Goal: Information Seeking & Learning: Learn about a topic

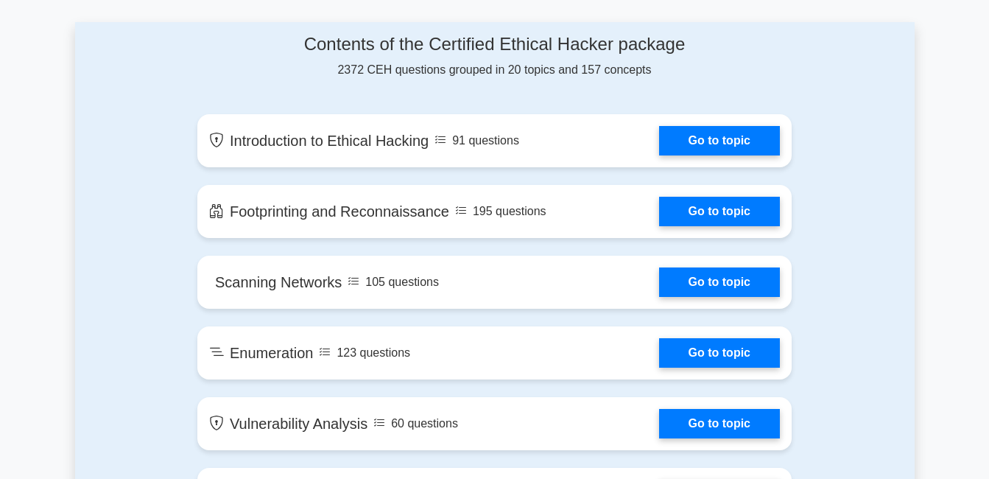
scroll to position [810, 0]
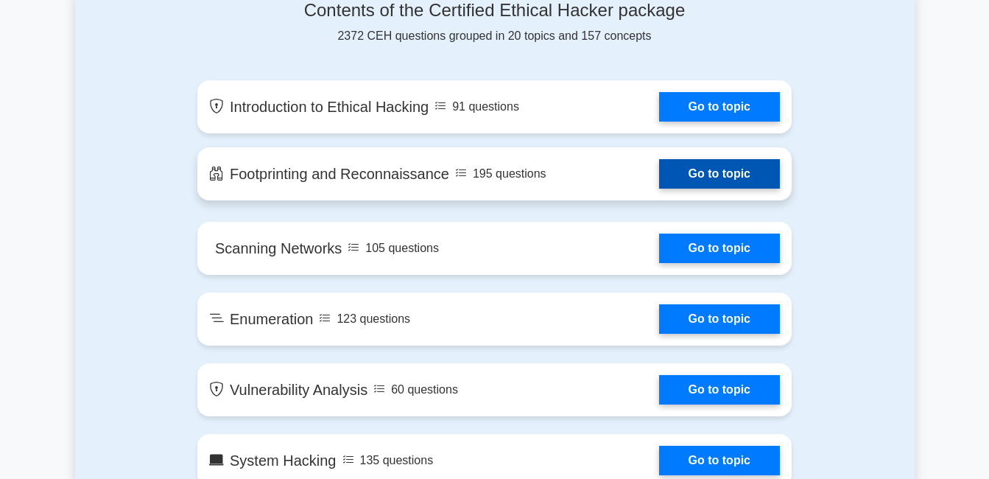
click at [695, 174] on link "Go to topic" at bounding box center [719, 173] width 121 height 29
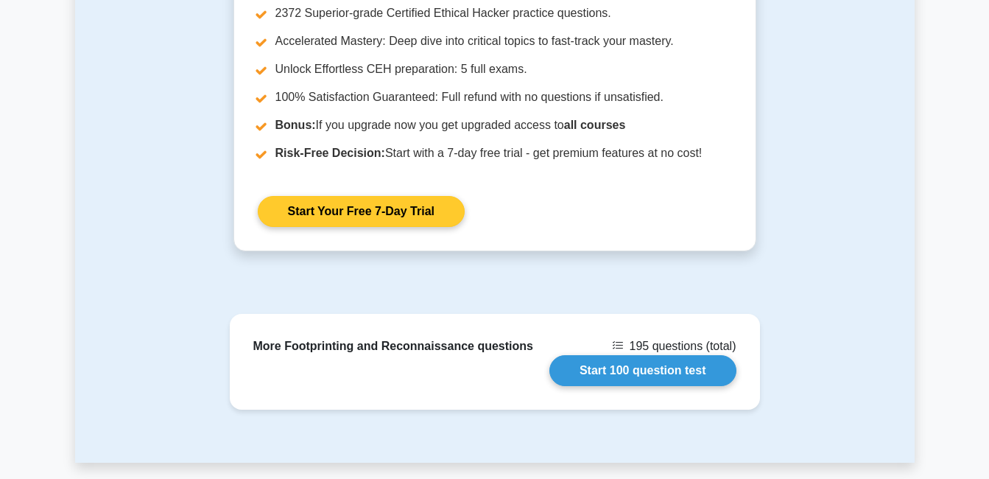
scroll to position [1252, 0]
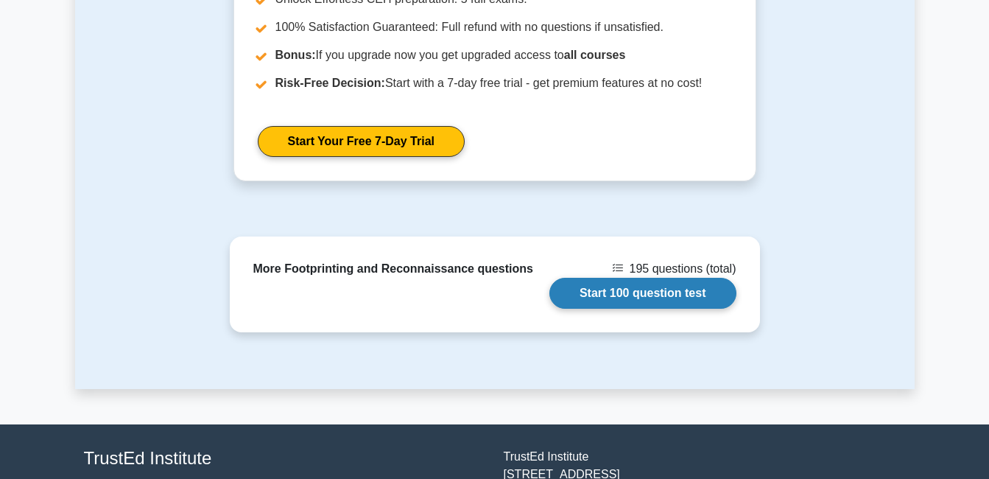
click at [619, 278] on link "Start 100 question test" at bounding box center [643, 293] width 187 height 31
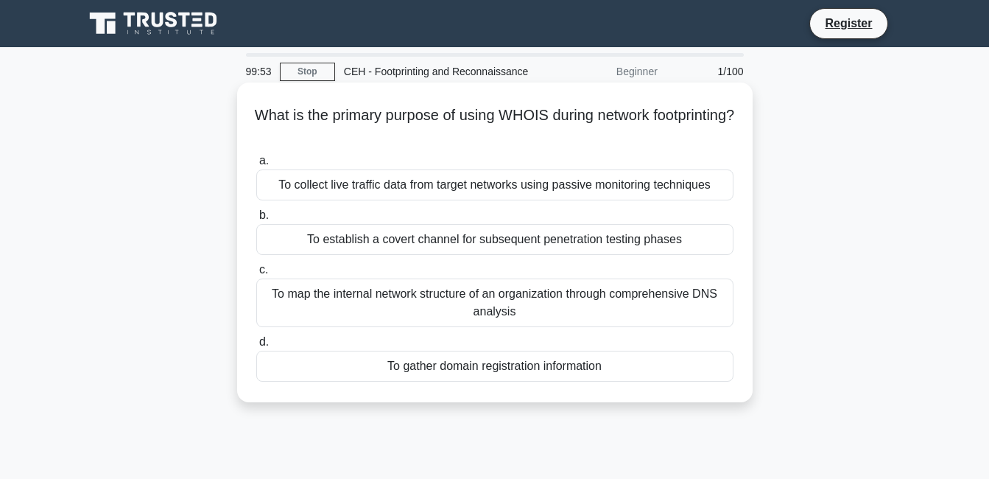
click at [488, 376] on div "To gather domain registration information" at bounding box center [494, 366] width 477 height 31
click at [256, 347] on input "d. To gather domain registration information" at bounding box center [256, 342] width 0 height 10
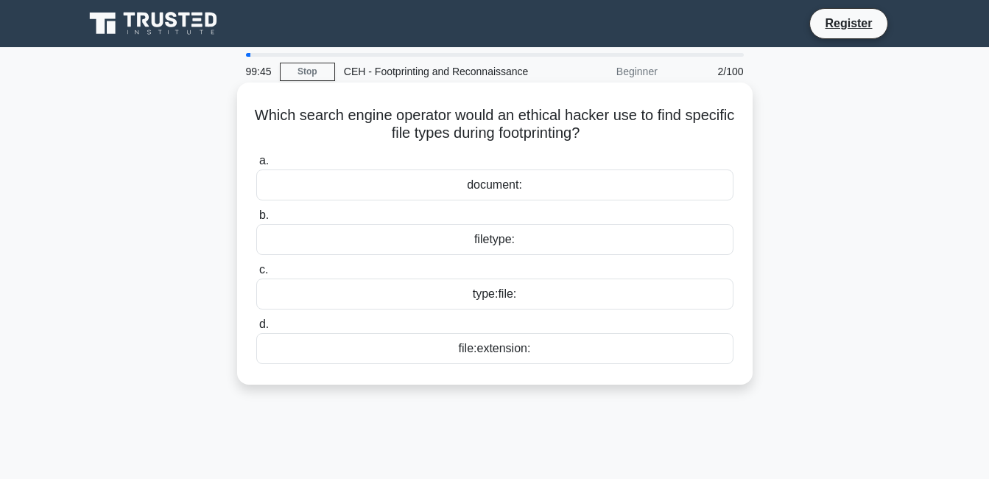
click at [496, 234] on div "filetype:" at bounding box center [494, 239] width 477 height 31
click at [256, 220] on input "b. filetype:" at bounding box center [256, 216] width 0 height 10
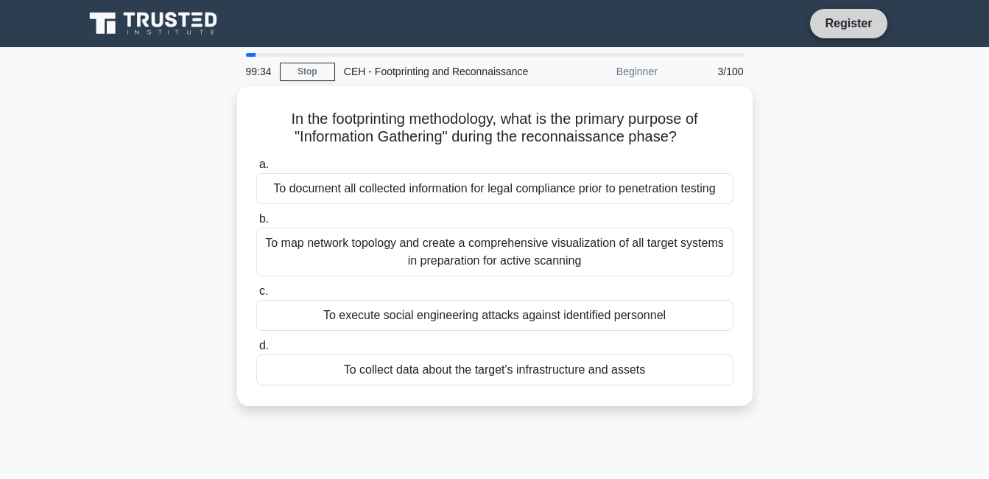
click at [843, 24] on link "Register" at bounding box center [848, 23] width 65 height 18
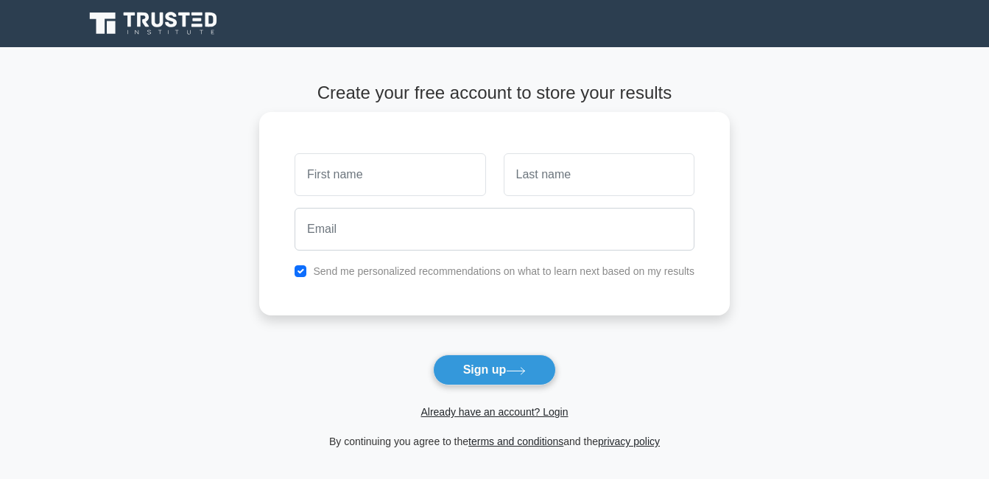
click at [378, 170] on input "text" at bounding box center [390, 174] width 191 height 43
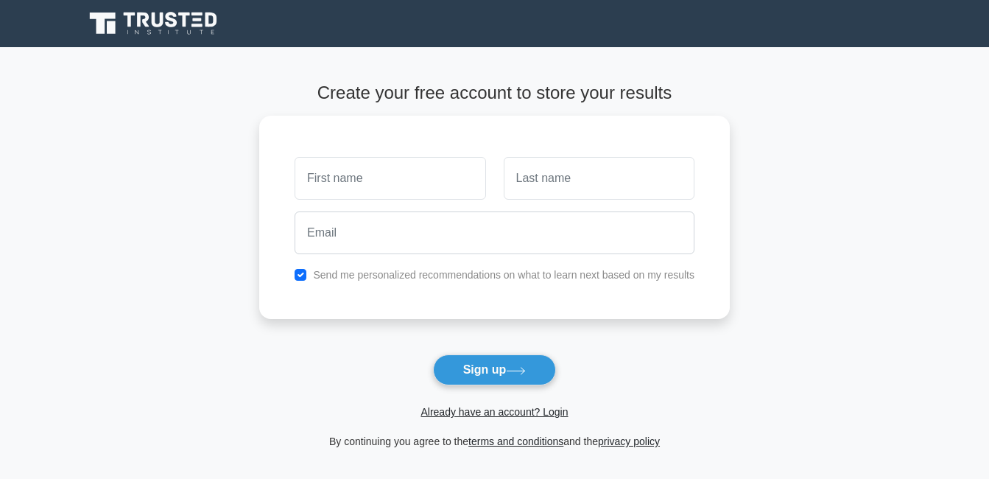
click at [673, 324] on form "Create your free account to store your results Send me personalized recommendat…" at bounding box center [494, 266] width 471 height 368
